Goal: Information Seeking & Learning: Learn about a topic

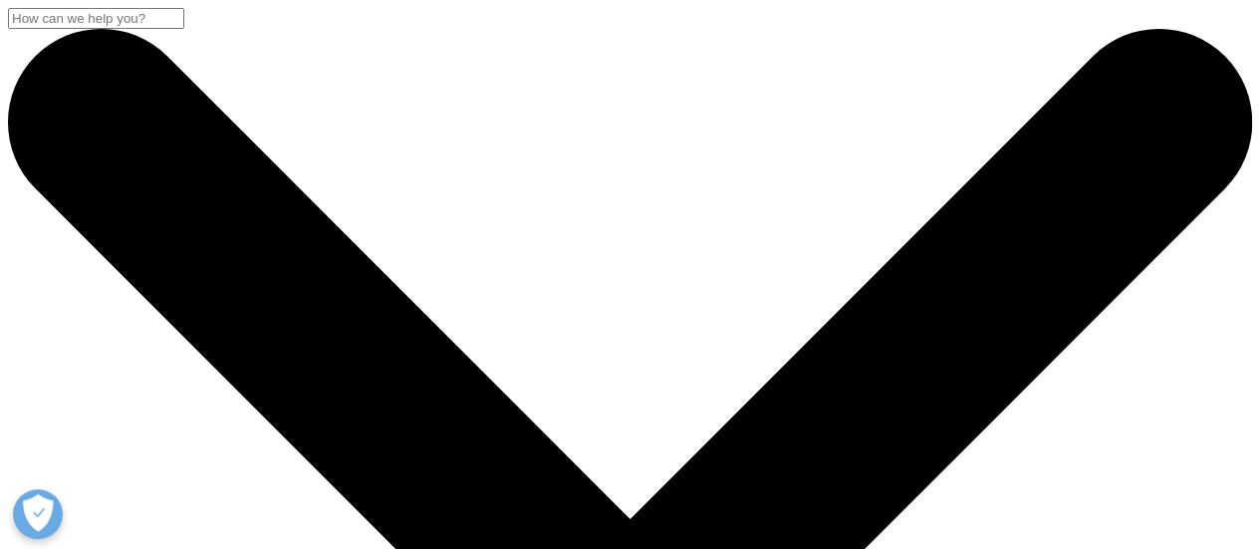
checkbox input "true"
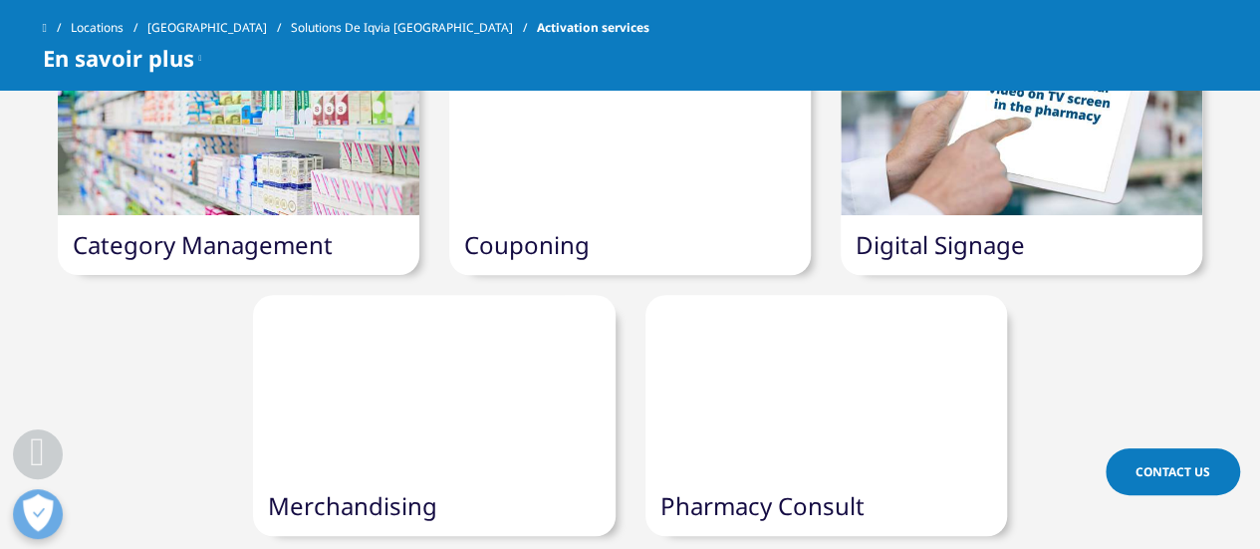
scroll to position [759, 0]
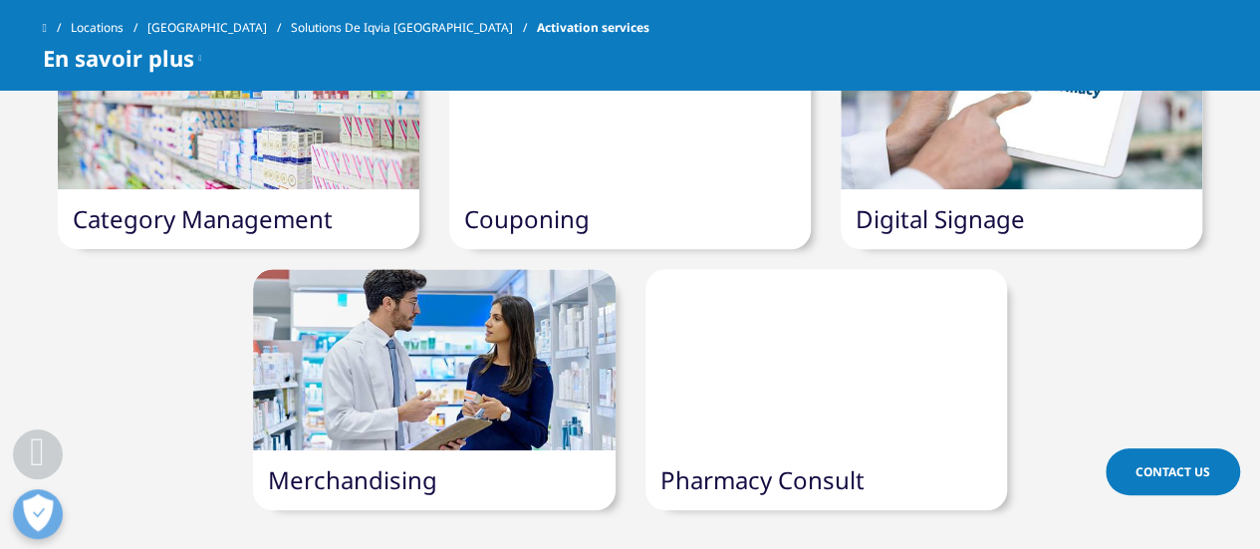
drag, startPoint x: 1268, startPoint y: 44, endPoint x: 1264, endPoint y: 218, distance: 174.4
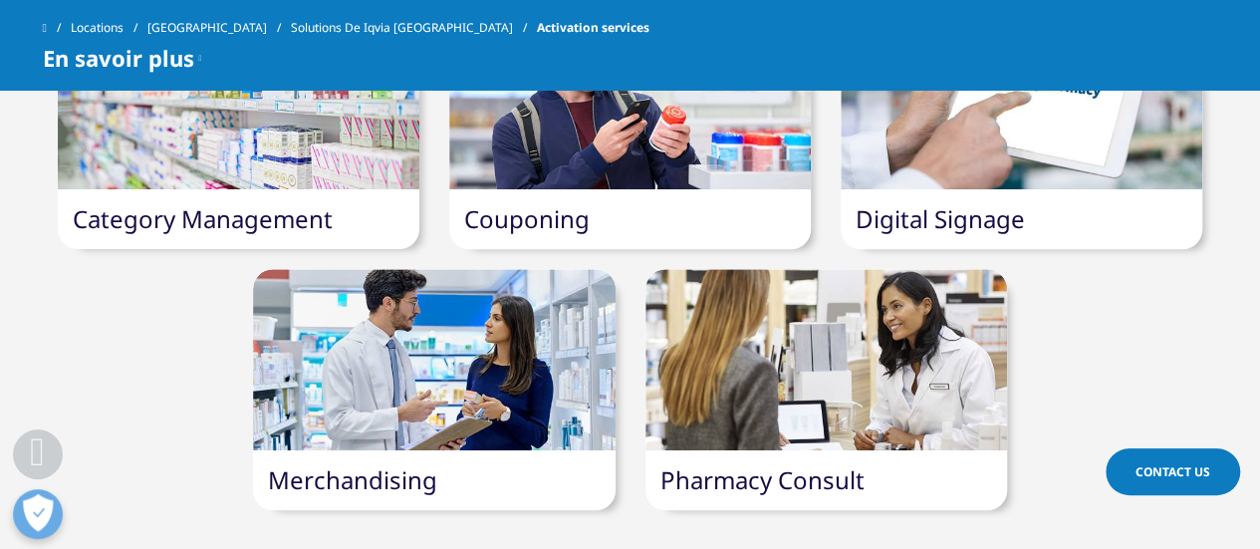
click at [1259, 218] on html "Clear Search Loading IQVIA.COM Belgium Language Choose a Region Contact Us" at bounding box center [630, 349] width 1260 height 2217
click at [943, 214] on link "Digital Signage" at bounding box center [940, 218] width 169 height 33
